Goal: Task Accomplishment & Management: Use online tool/utility

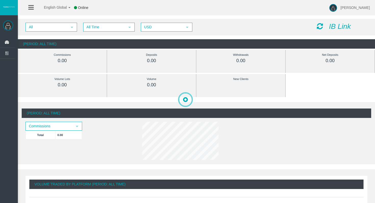
click at [327, 26] on div "IB Link" at bounding box center [342, 27] width 58 height 8
click at [339, 24] on icon "IB Link" at bounding box center [340, 26] width 22 height 8
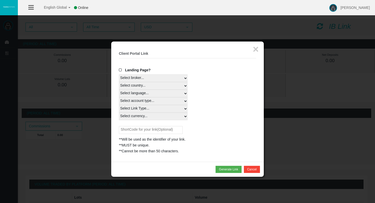
click at [164, 80] on select "Select broker... T4Trade" at bounding box center [153, 79] width 69 height 8
click at [119, 75] on select "Select broker... T4Trade" at bounding box center [153, 79] width 69 height 8
click at [164, 86] on select "Select country... Rest of the World" at bounding box center [153, 86] width 69 height 8
select select
click at [119, 82] on select "Select country... Rest of the World" at bounding box center [153, 86] width 69 height 8
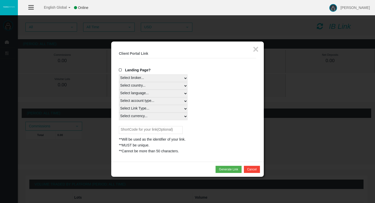
click at [158, 93] on select "Select language... English Japanese Chinese Portuguese Spanish Czech German Fre…" at bounding box center [153, 94] width 69 height 8
select select
click at [119, 90] on select "Select language... English Japanese Chinese Portuguese Spanish Czech German Fre…" at bounding box center [153, 94] width 69 height 8
click at [157, 102] on select "Select account type... All Platforms Trade Copy MT4 LiveFloatingSpreadAccount M…" at bounding box center [153, 102] width 69 height 8
select select
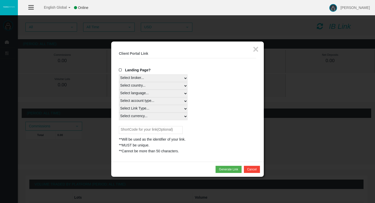
click at [119, 98] on select "Select account type... All Platforms Trade Copy MT4 LiveFloatingSpreadAccount M…" at bounding box center [153, 102] width 69 height 8
click at [155, 107] on select "Select Link Type... Real" at bounding box center [153, 109] width 69 height 8
select select "Real"
click at [119, 105] on select "Select Link Type... Real" at bounding box center [153, 109] width 69 height 8
click at [152, 115] on select "Select currency... All Currencies" at bounding box center [153, 117] width 69 height 8
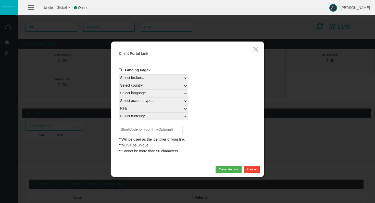
select select "All Currencies"
click at [119, 113] on select "Select currency... All Currencies" at bounding box center [153, 117] width 69 height 8
click at [177, 80] on select "Select broker... T4Trade" at bounding box center [153, 79] width 69 height 8
click at [119, 75] on select "Select broker... T4Trade" at bounding box center [153, 79] width 69 height 8
click at [224, 167] on button "Generate Link" at bounding box center [229, 169] width 26 height 7
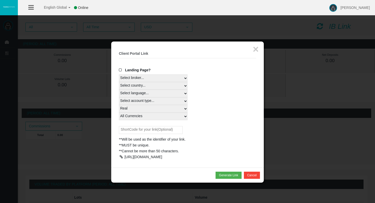
click at [121, 157] on div at bounding box center [121, 157] width 5 height 4
click at [137, 150] on div "**Cannot be more than 50 characters." at bounding box center [187, 152] width 137 height 6
